Goal: Information Seeking & Learning: Learn about a topic

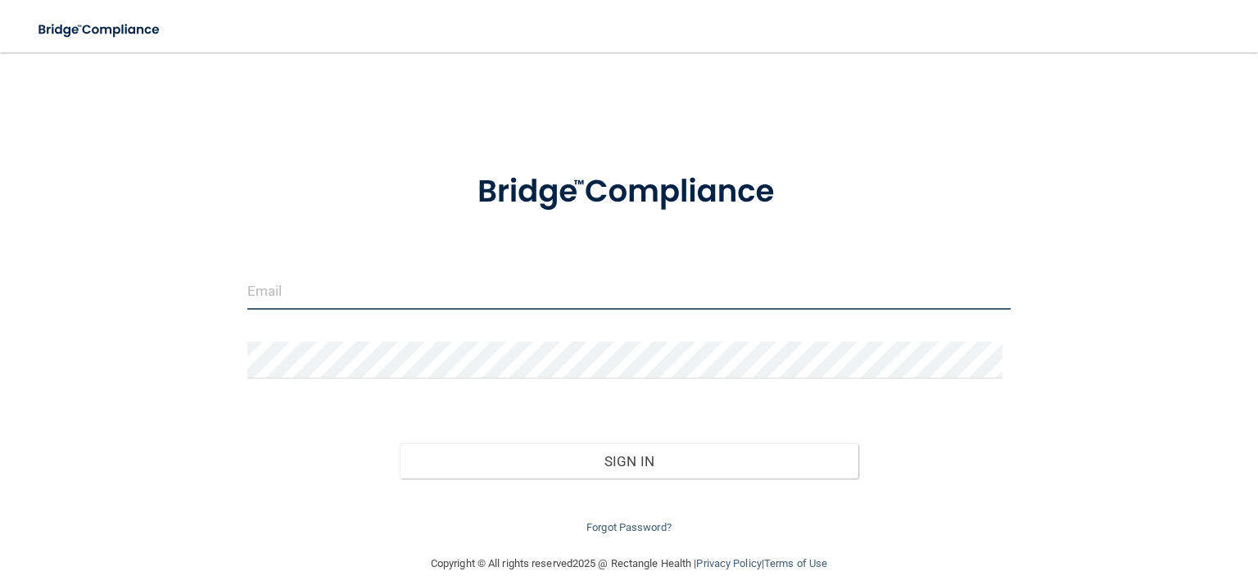
click at [315, 286] on input "email" at bounding box center [628, 291] width 763 height 37
type input "[EMAIL_ADDRESS][DOMAIN_NAME]"
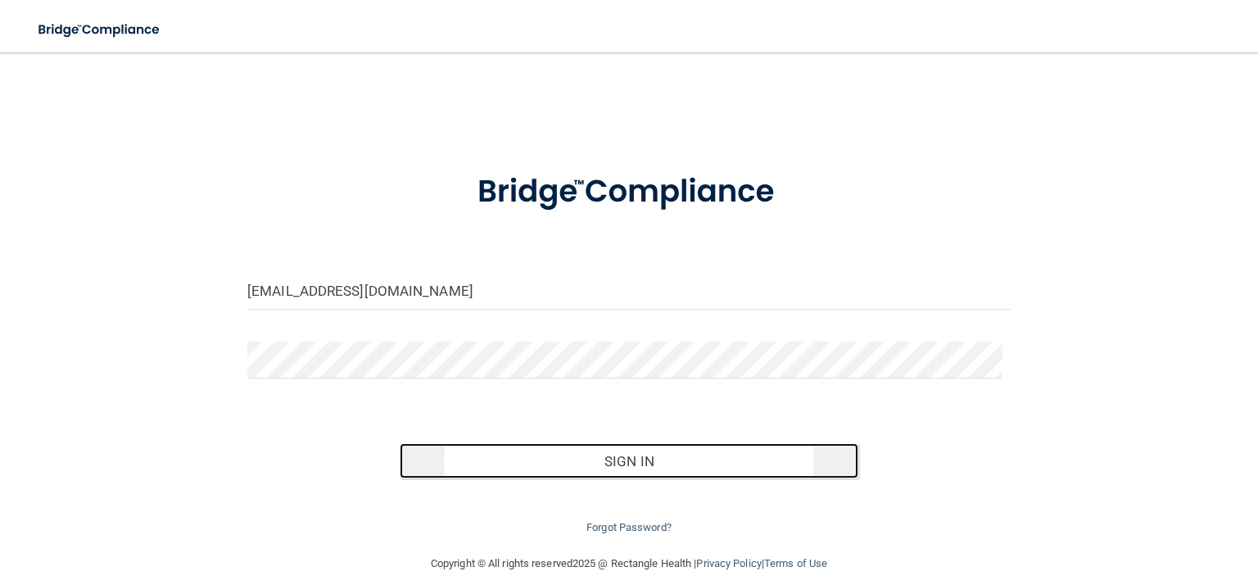
click at [517, 467] on button "Sign In" at bounding box center [629, 461] width 458 height 36
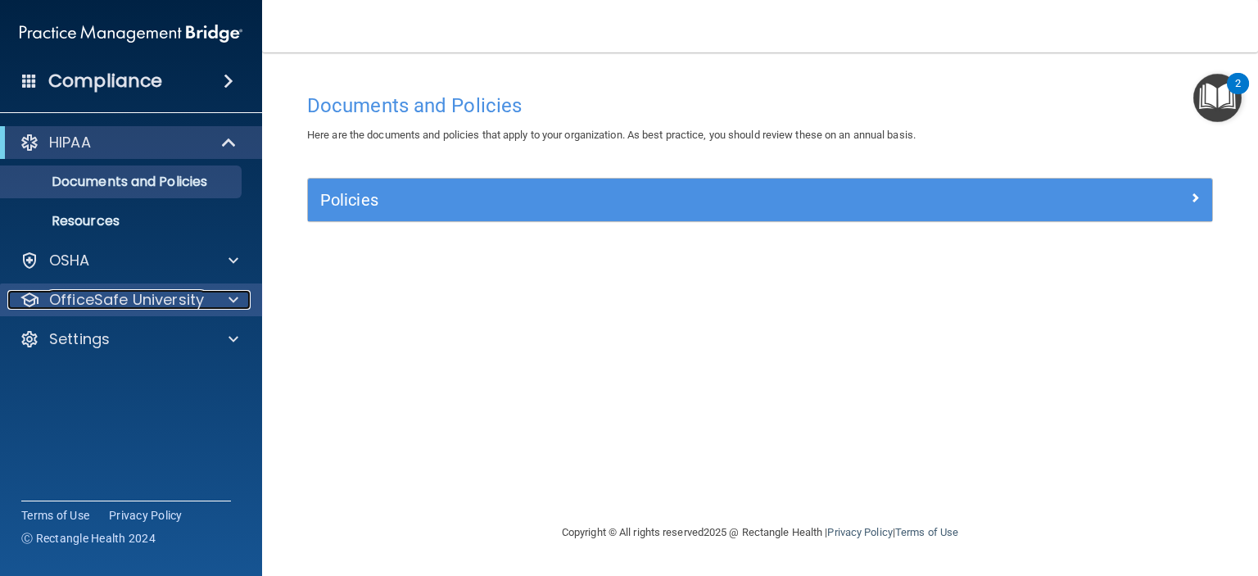
click at [229, 296] on span at bounding box center [233, 300] width 10 height 20
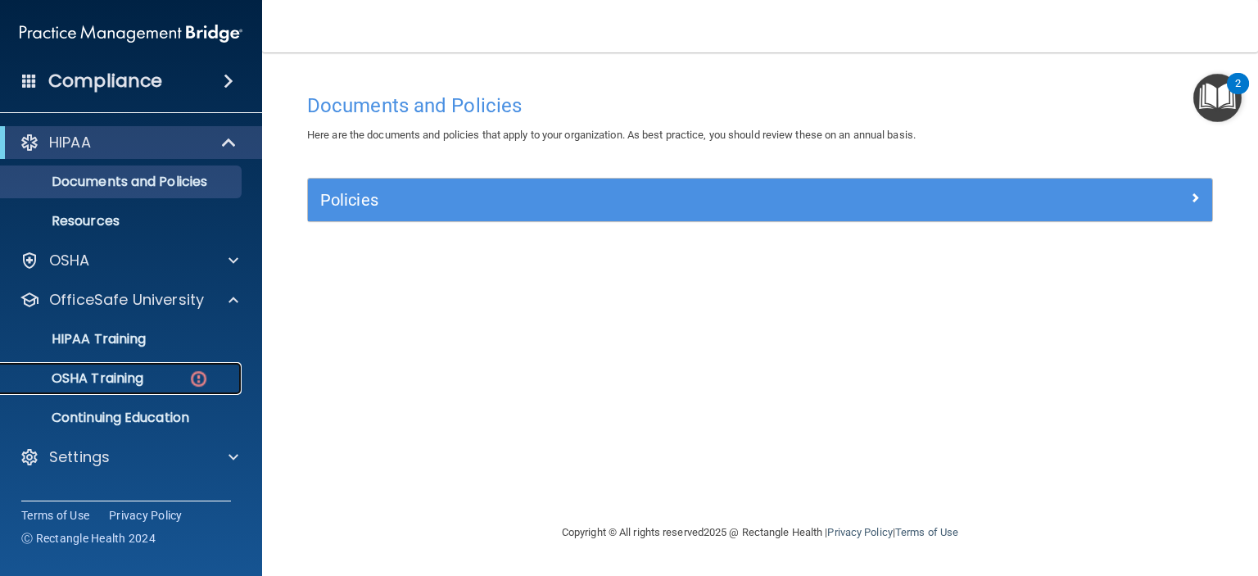
click at [118, 382] on p "OSHA Training" at bounding box center [77, 378] width 133 height 16
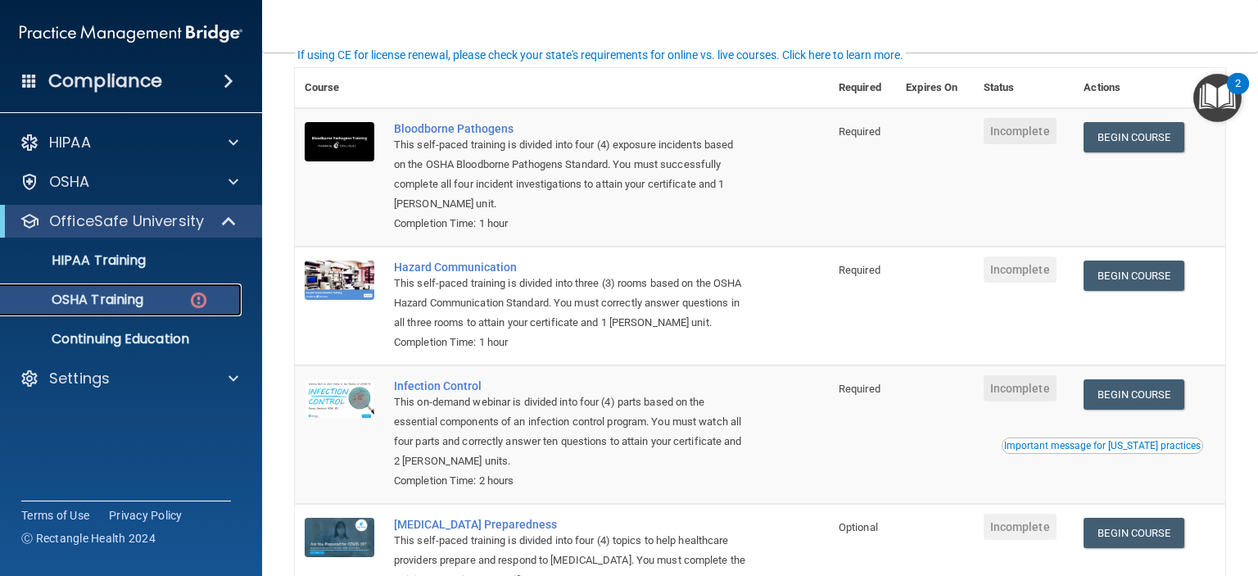
scroll to position [120, 0]
click at [1126, 138] on link "Begin Course" at bounding box center [1133, 138] width 100 height 30
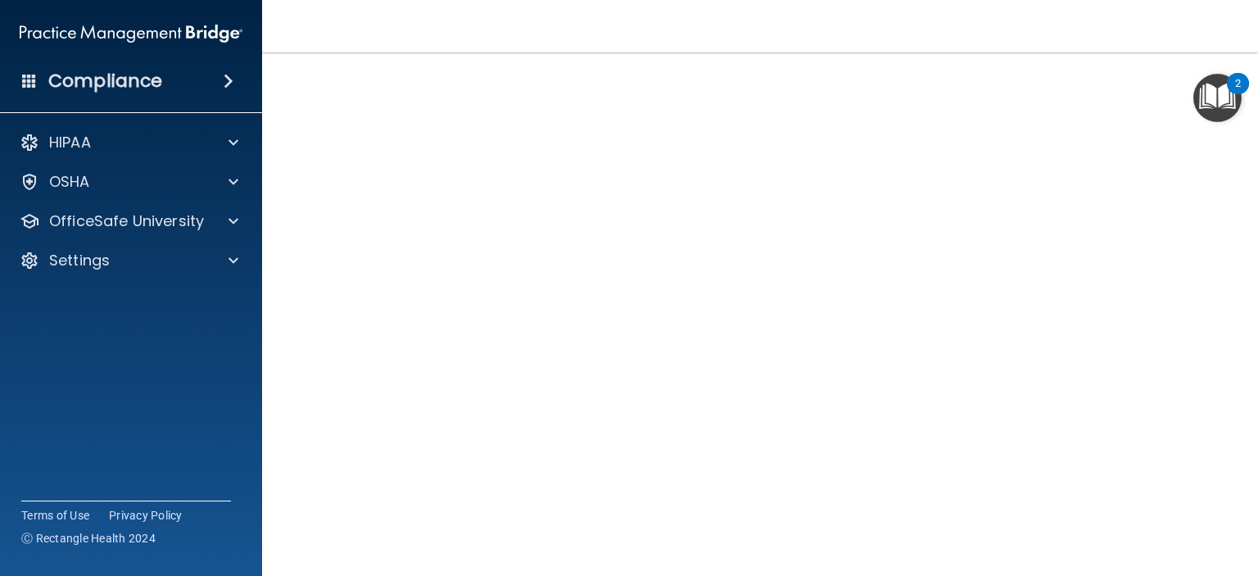
scroll to position [79, 0]
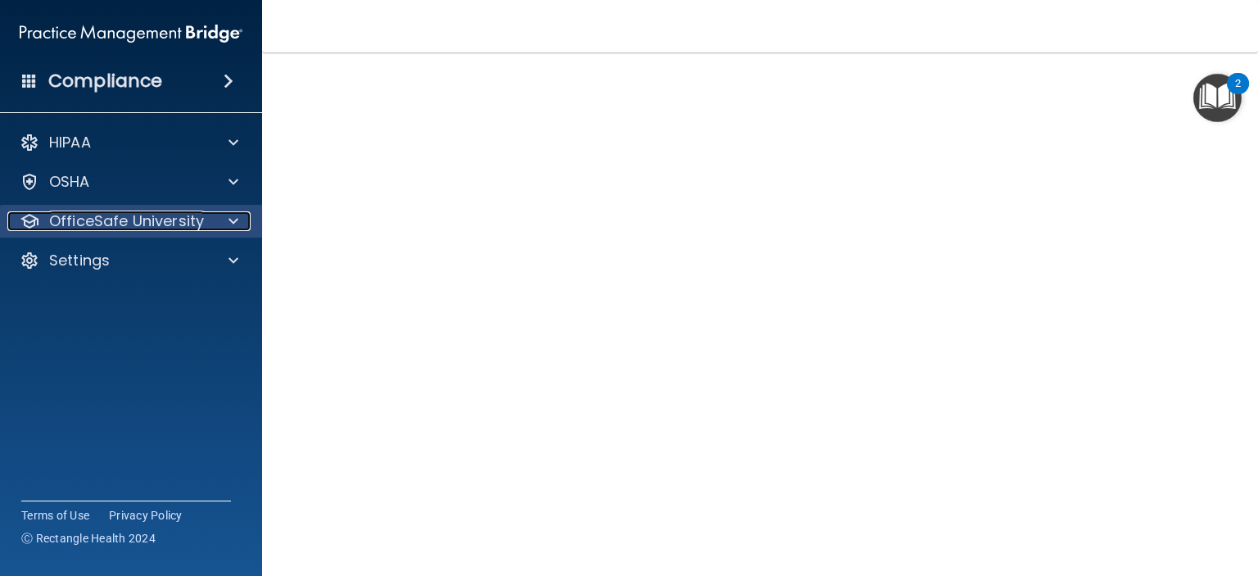
click at [202, 220] on div "OfficeSafe University" at bounding box center [108, 221] width 203 height 20
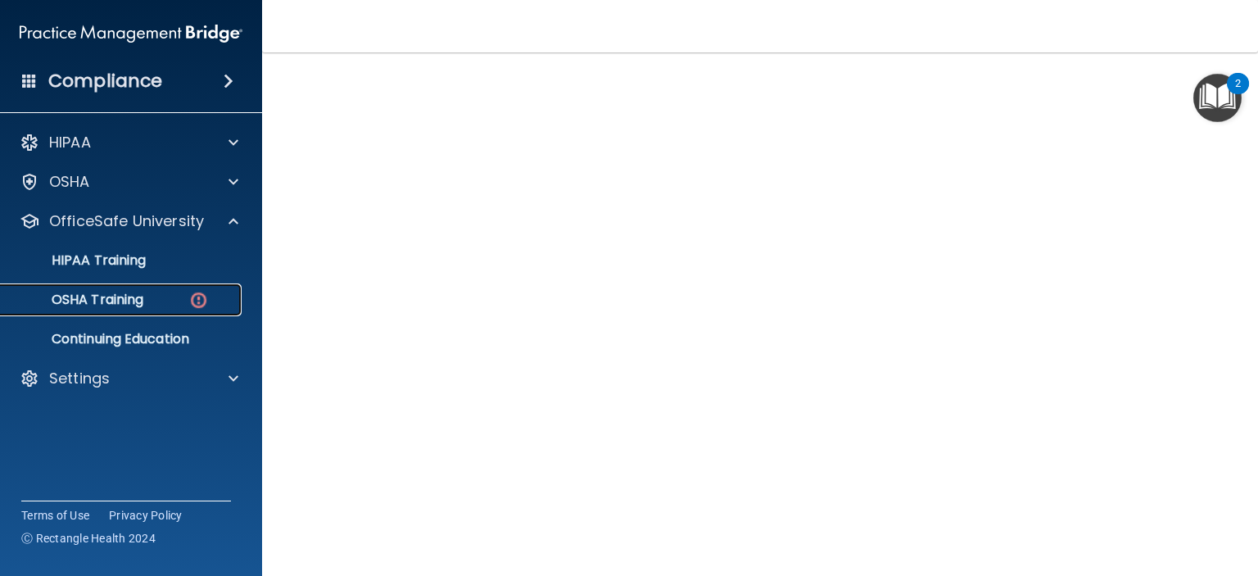
click at [178, 300] on div "OSHA Training" at bounding box center [123, 299] width 224 height 16
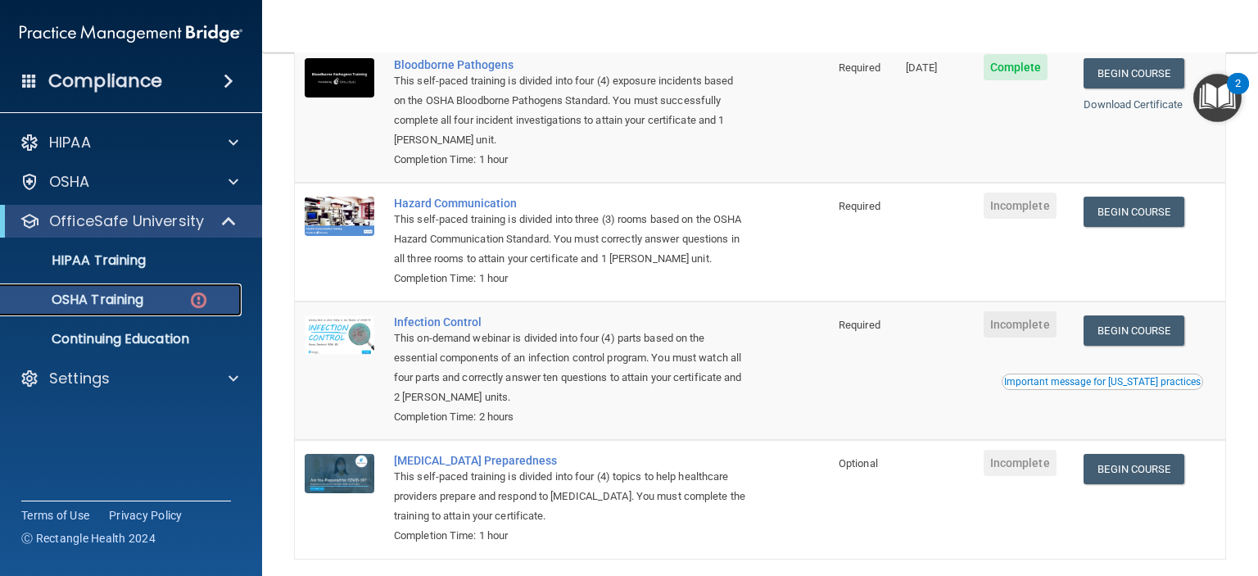
scroll to position [186, 0]
click at [1136, 212] on link "Begin Course" at bounding box center [1133, 211] width 100 height 30
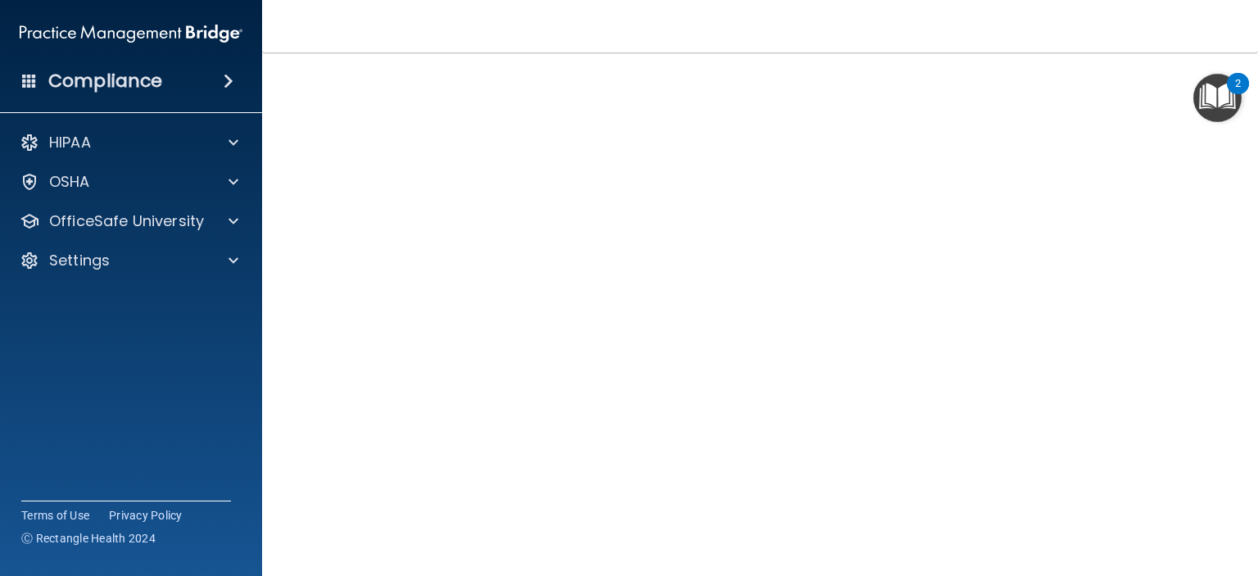
scroll to position [98, 0]
drag, startPoint x: 1009, startPoint y: 549, endPoint x: 1203, endPoint y: 364, distance: 268.7
click at [1203, 364] on div "Hazard Communication Training This course doesn’t expire until . Are you sure y…" at bounding box center [760, 288] width 930 height 603
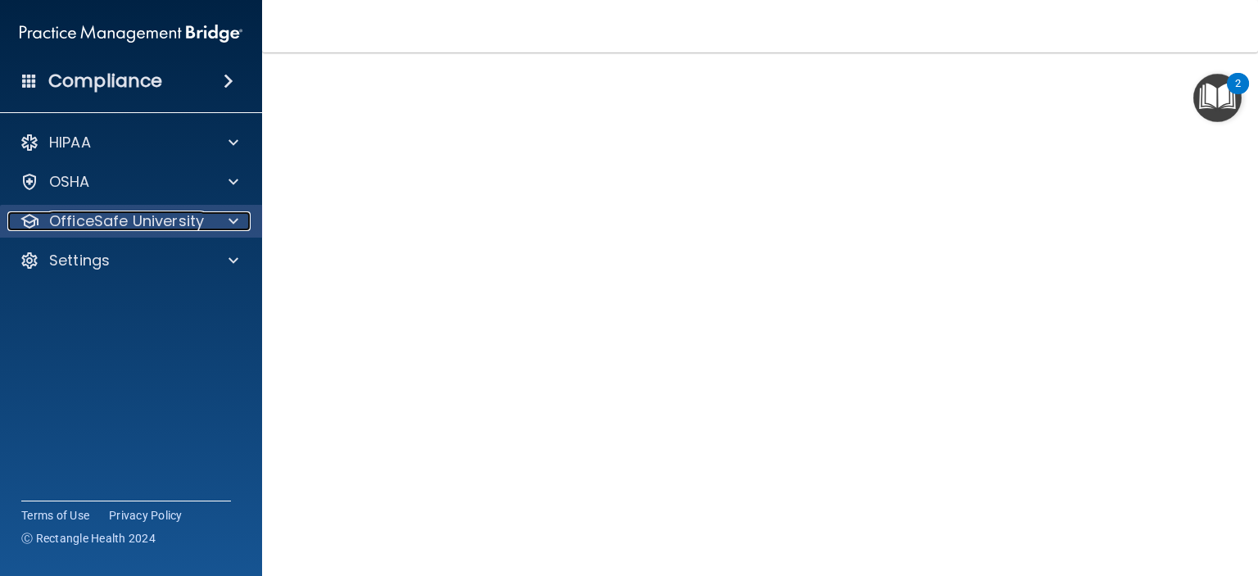
click at [122, 230] on p "OfficeSafe University" at bounding box center [126, 221] width 155 height 20
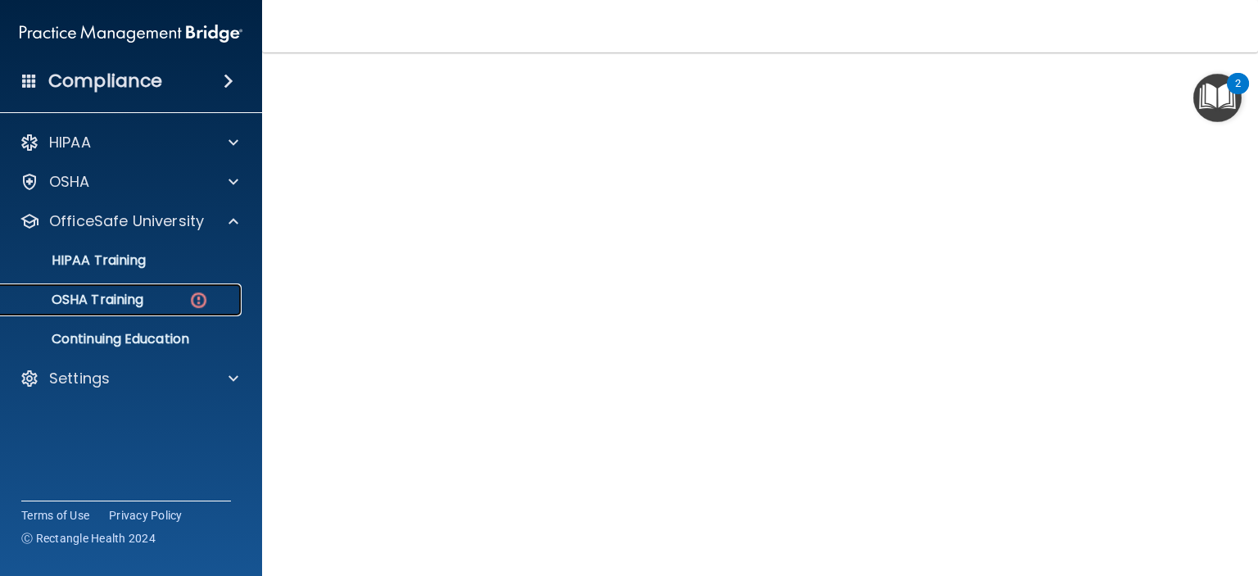
click at [131, 305] on p "OSHA Training" at bounding box center [77, 299] width 133 height 16
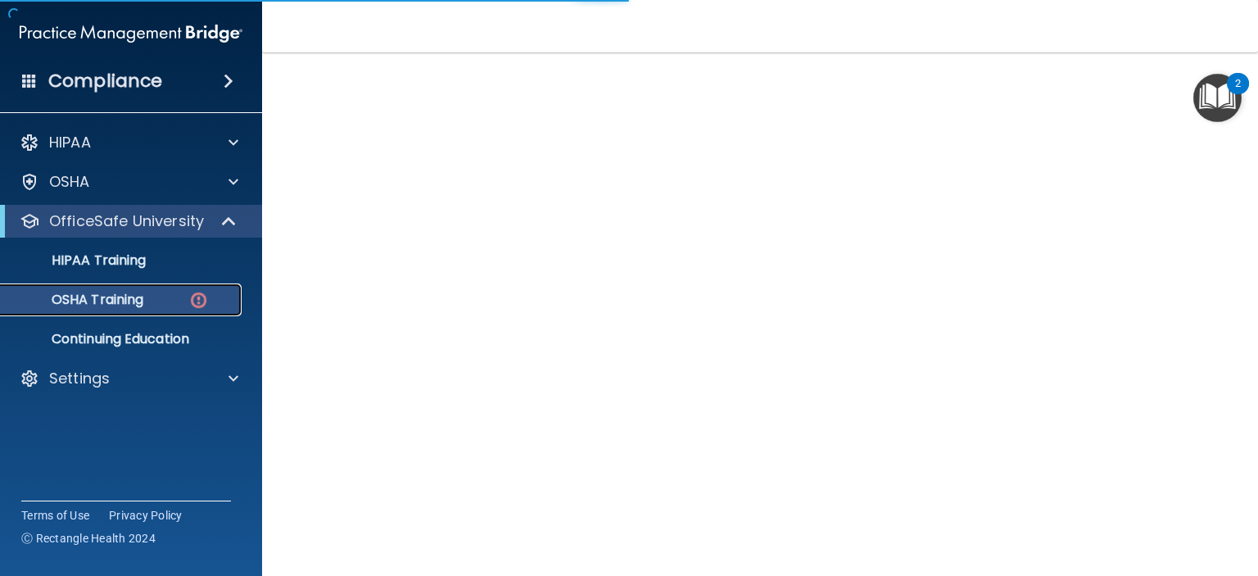
click at [129, 304] on p "OSHA Training" at bounding box center [77, 299] width 133 height 16
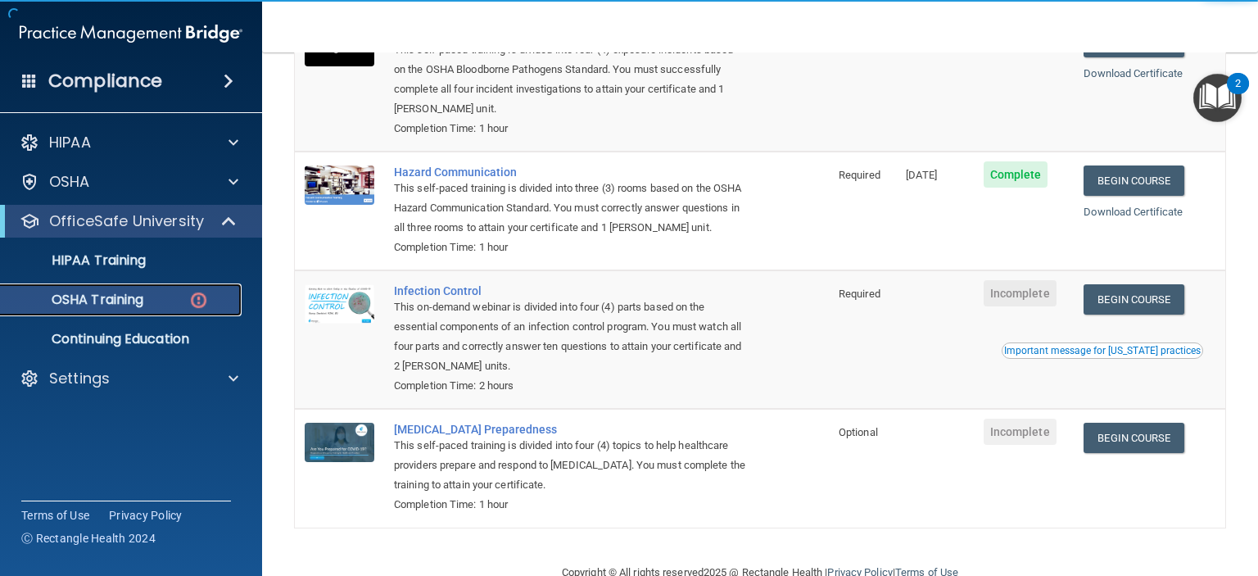
scroll to position [274, 0]
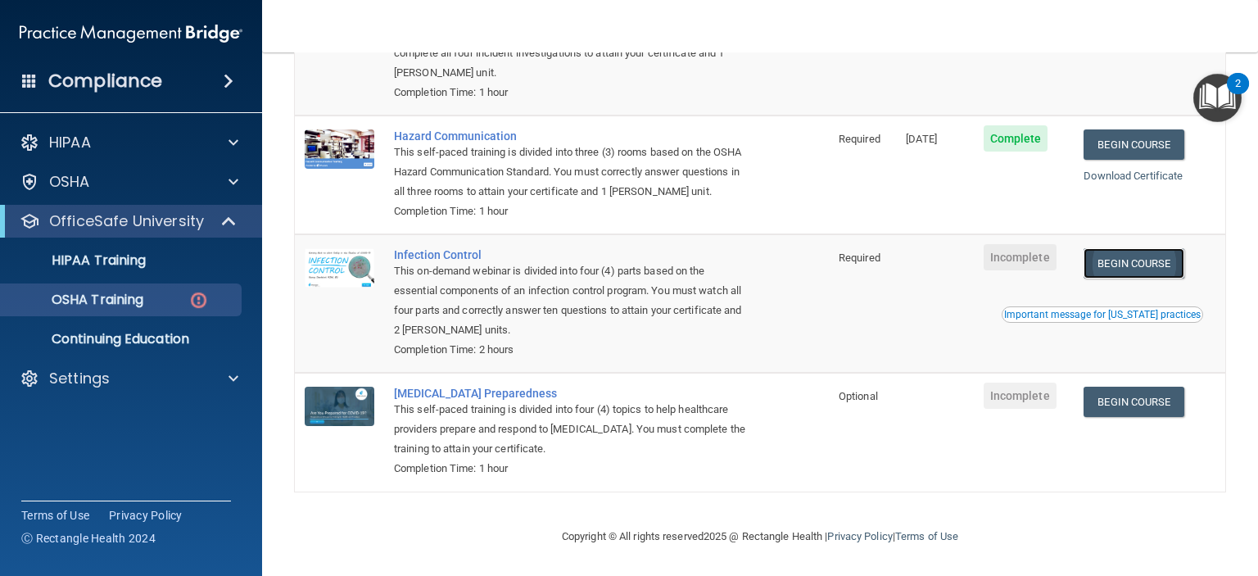
click at [1100, 262] on link "Begin Course" at bounding box center [1133, 263] width 100 height 30
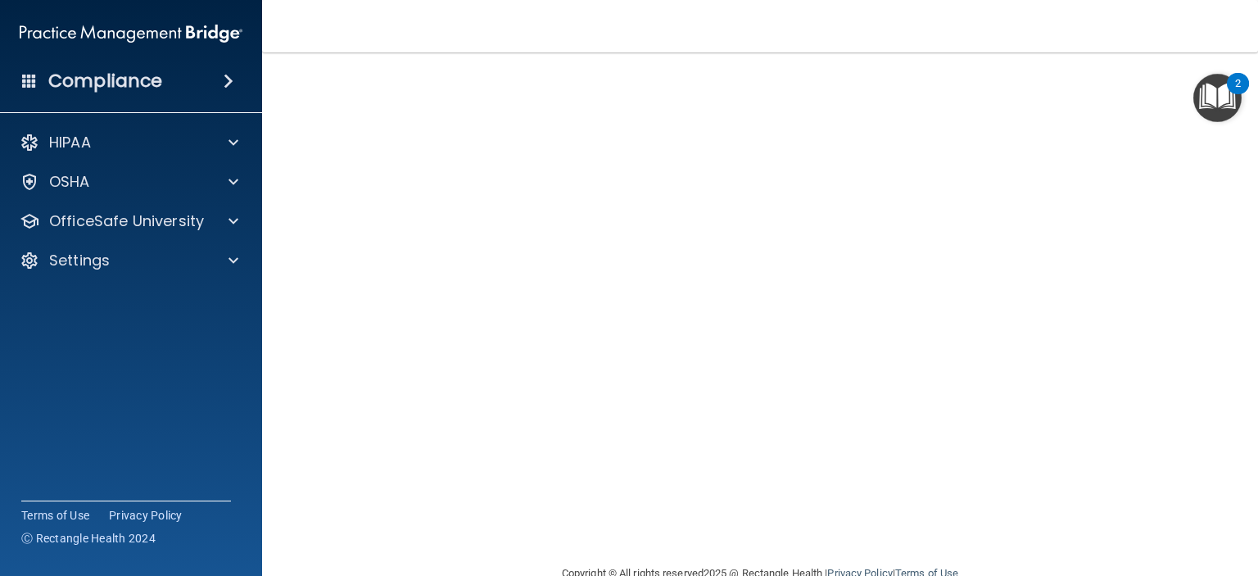
scroll to position [88, 0]
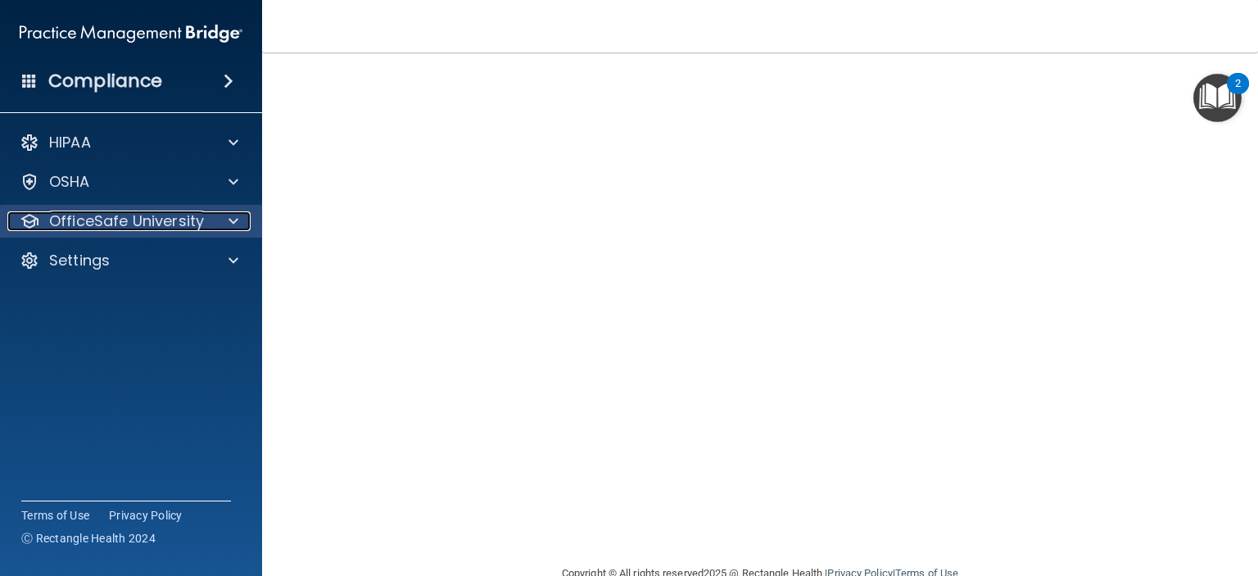
click at [176, 215] on p "OfficeSafe University" at bounding box center [126, 221] width 155 height 20
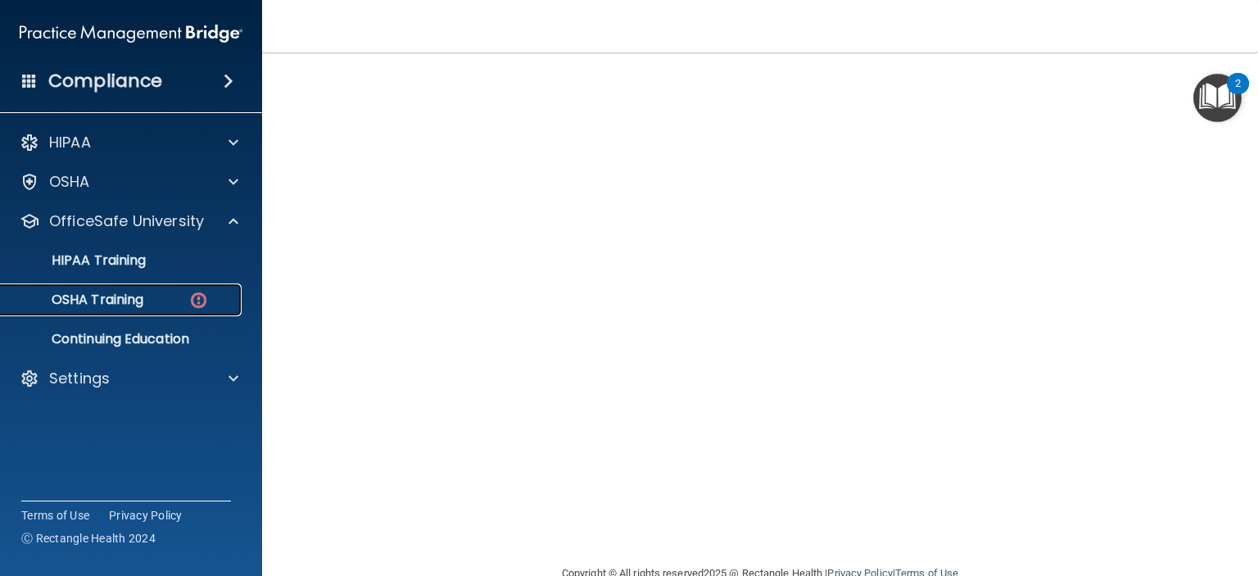
click at [178, 304] on div "OSHA Training" at bounding box center [123, 299] width 224 height 16
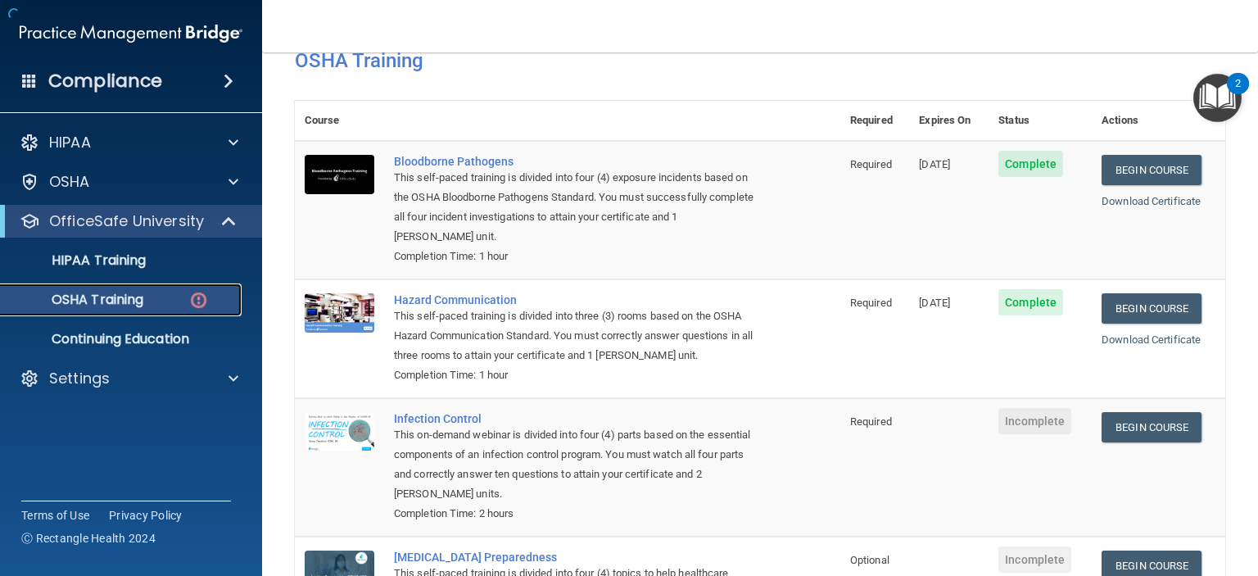
scroll to position [237, 0]
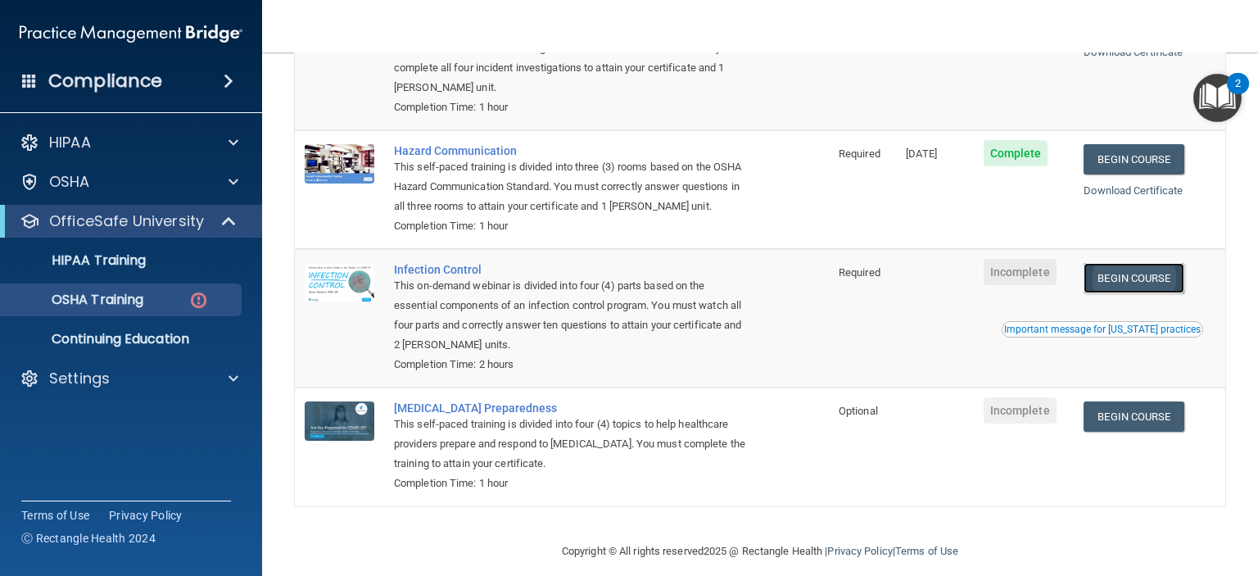
click at [1115, 293] on link "Begin Course" at bounding box center [1133, 278] width 100 height 30
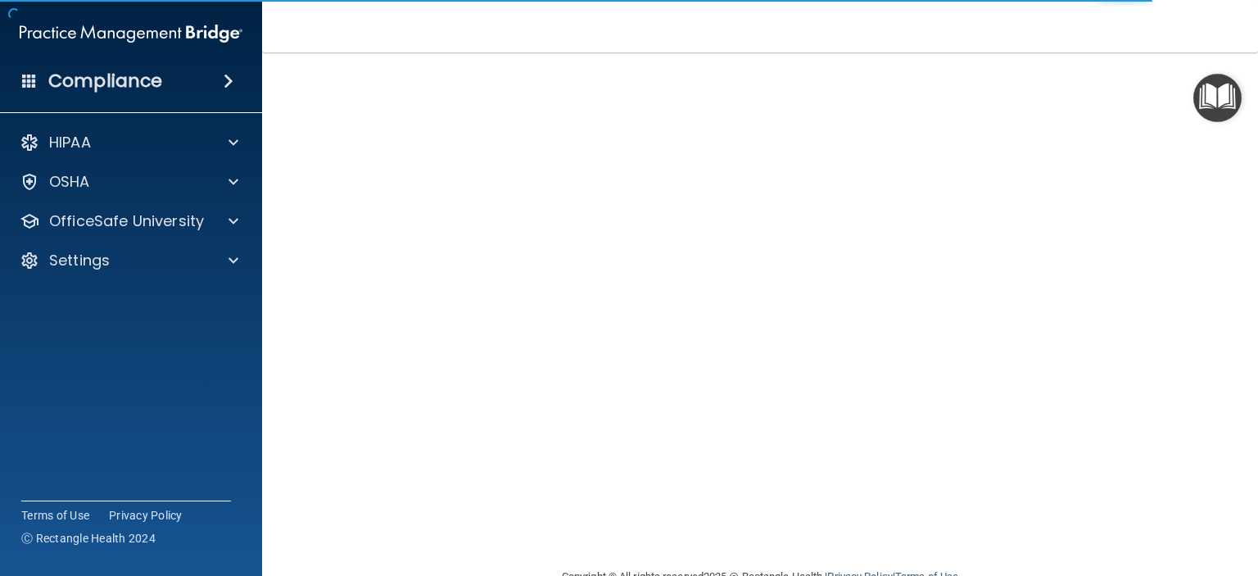
scroll to position [88, 0]
